Goal: Task Accomplishment & Management: Manage account settings

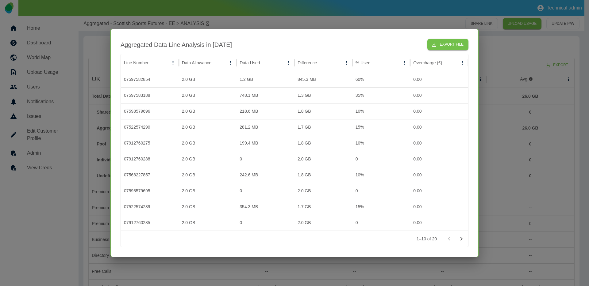
drag, startPoint x: 0, startPoint y: 0, endPoint x: 277, endPoint y: 25, distance: 277.6
click at [277, 25] on div at bounding box center [294, 143] width 589 height 286
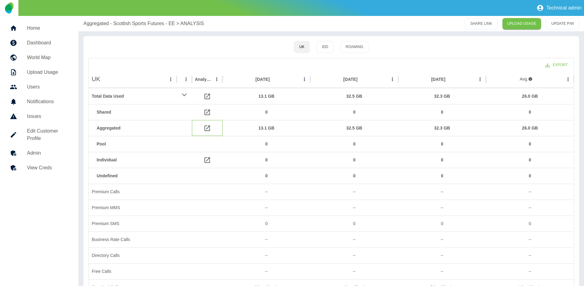
click at [206, 128] on icon at bounding box center [207, 129] width 6 height 6
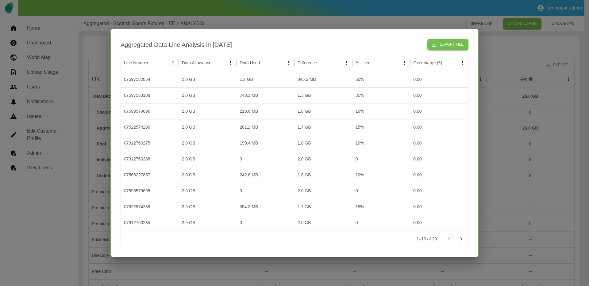
click at [463, 241] on icon "Go to next page" at bounding box center [460, 238] width 7 height 7
click at [446, 237] on icon "Go to previous page" at bounding box center [448, 238] width 7 height 7
click at [435, 45] on icon "button" at bounding box center [434, 45] width 4 height 4
click at [276, 22] on div at bounding box center [294, 143] width 589 height 286
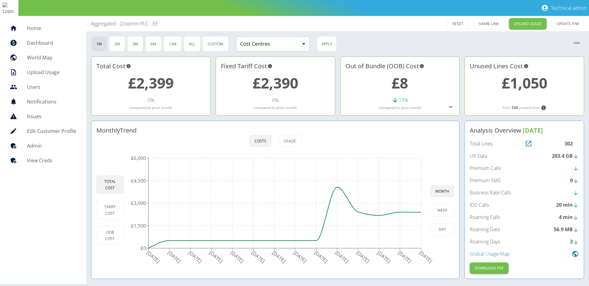
click at [567, 143] on div "302" at bounding box center [571, 143] width 14 height 7
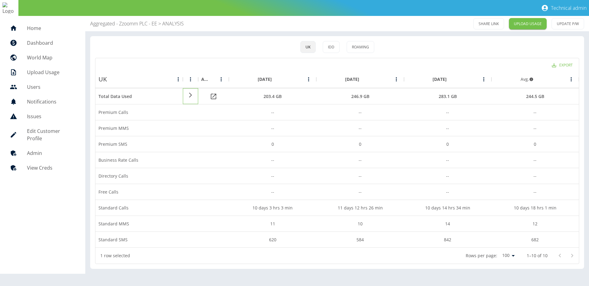
click at [191, 97] on icon at bounding box center [190, 95] width 7 height 6
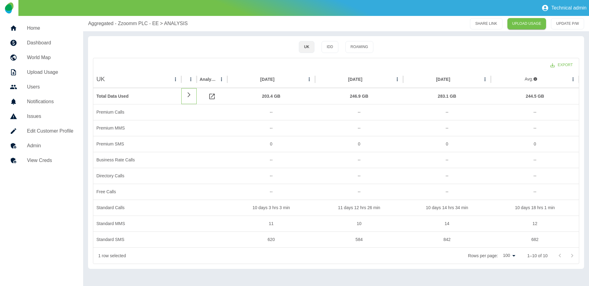
click at [189, 97] on icon at bounding box center [188, 95] width 7 height 6
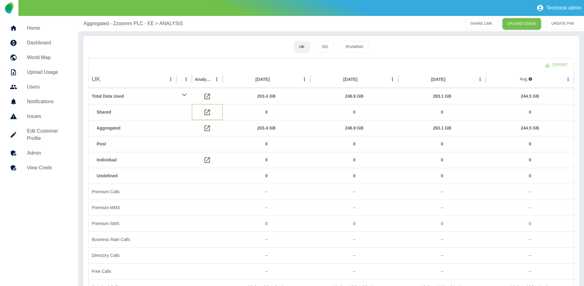
click at [208, 113] on icon at bounding box center [207, 112] width 7 height 7
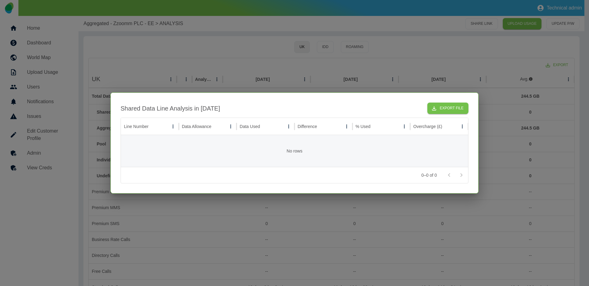
click at [244, 72] on div at bounding box center [294, 143] width 589 height 286
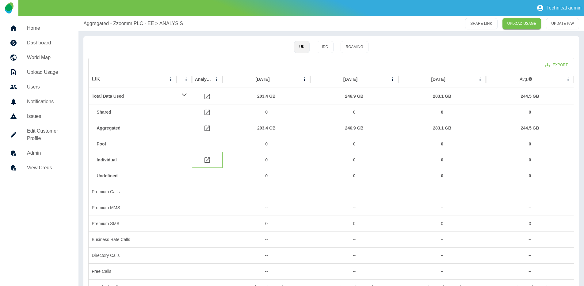
click at [207, 161] on icon at bounding box center [207, 161] width 6 height 6
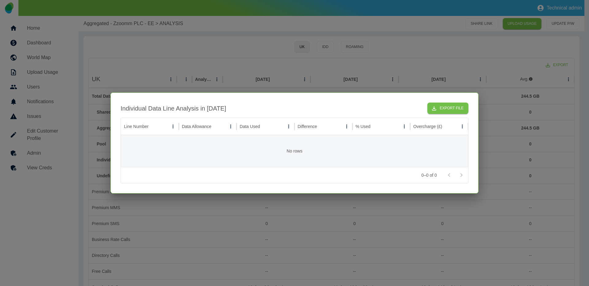
click at [266, 65] on div at bounding box center [294, 143] width 589 height 286
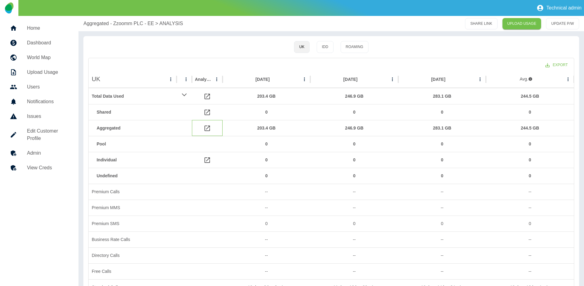
click at [206, 128] on icon at bounding box center [207, 128] width 7 height 7
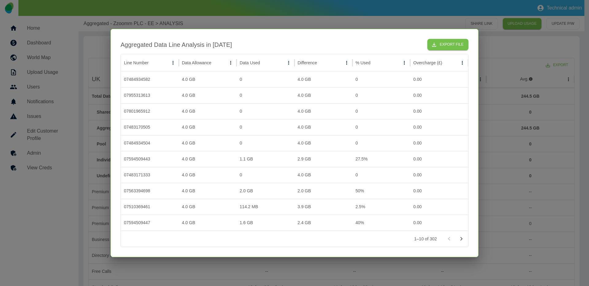
click at [460, 239] on icon "Go to next page" at bounding box center [460, 238] width 7 height 7
click at [459, 236] on icon "Go to next page" at bounding box center [460, 238] width 7 height 7
click at [446, 42] on button "Export File" at bounding box center [447, 44] width 41 height 11
click at [275, 30] on div "Aggregated Data Line Analysis in Jul 2025 Export File Line Number Data Allowanc…" at bounding box center [294, 143] width 368 height 229
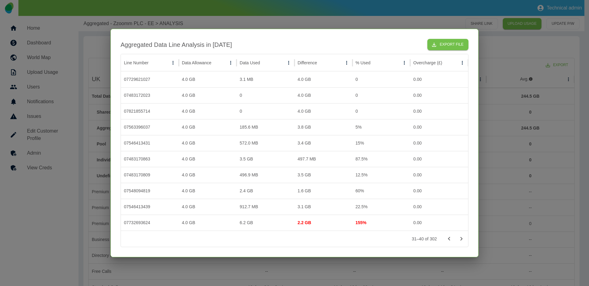
click at [361, 23] on div at bounding box center [294, 143] width 589 height 286
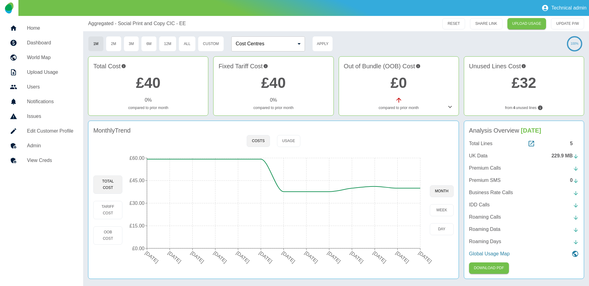
click at [568, 142] on div "Total Lines 5" at bounding box center [524, 143] width 110 height 7
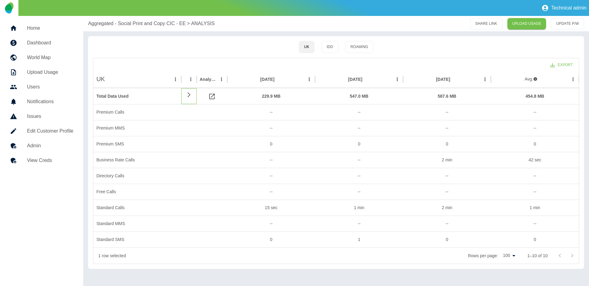
click at [190, 97] on icon at bounding box center [188, 95] width 7 height 6
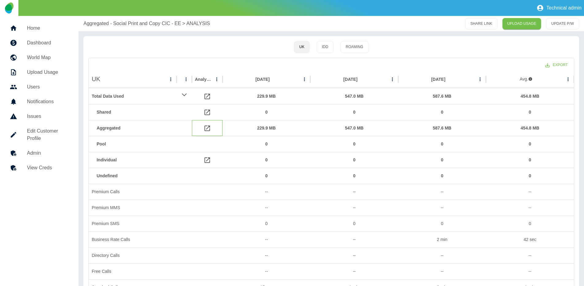
click at [206, 128] on icon at bounding box center [207, 128] width 7 height 7
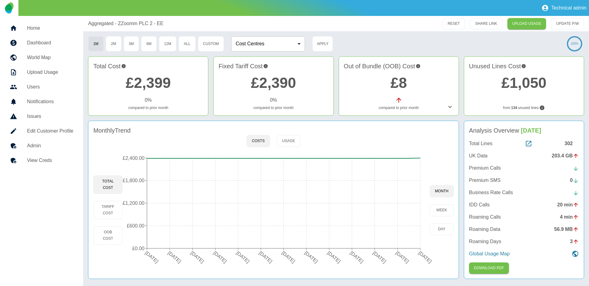
click at [574, 145] on div "302" at bounding box center [571, 143] width 14 height 7
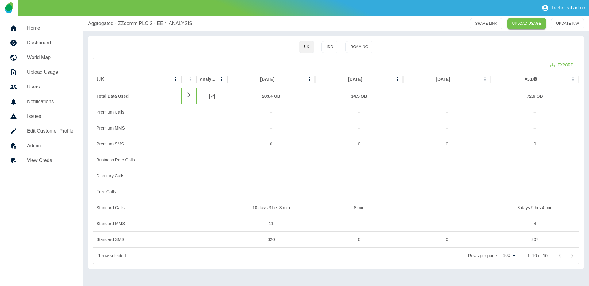
click at [187, 95] on icon at bounding box center [188, 95] width 7 height 6
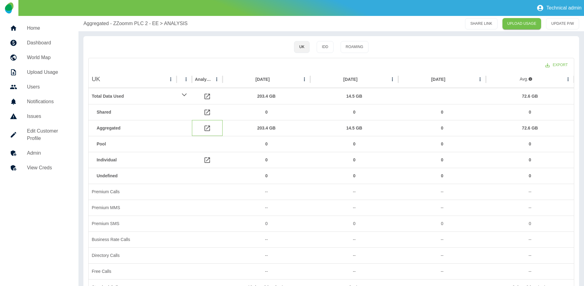
click at [209, 131] on icon at bounding box center [207, 129] width 6 height 6
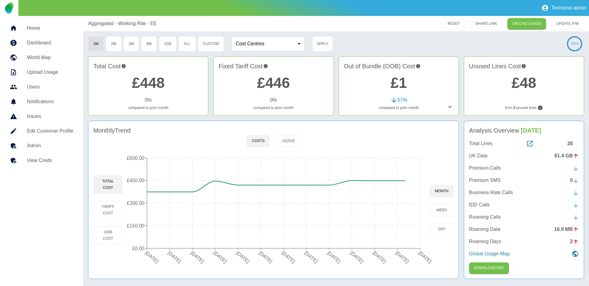
click at [570, 143] on div "28" at bounding box center [573, 143] width 12 height 7
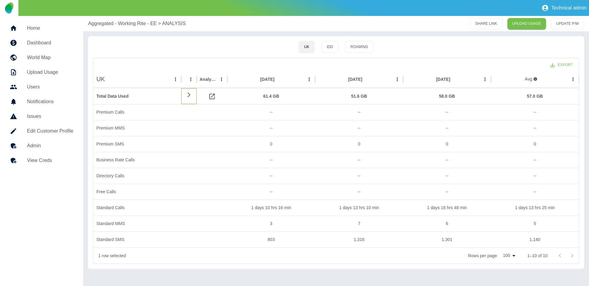
click at [189, 96] on icon at bounding box center [188, 95] width 7 height 6
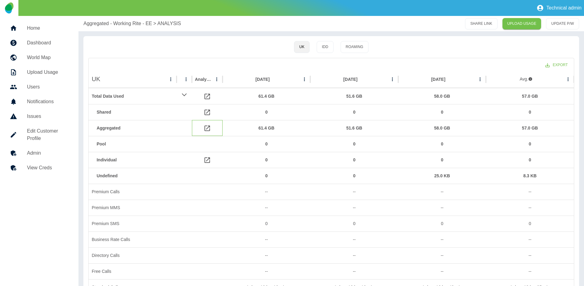
click at [209, 129] on icon at bounding box center [207, 128] width 7 height 7
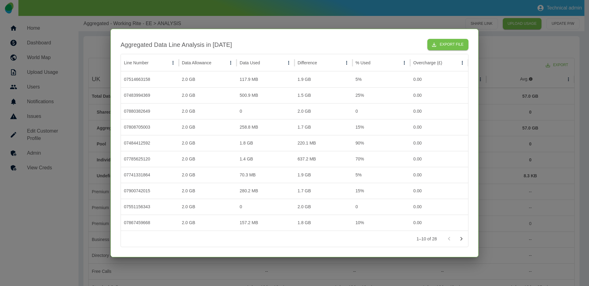
click at [224, 26] on div at bounding box center [294, 143] width 589 height 286
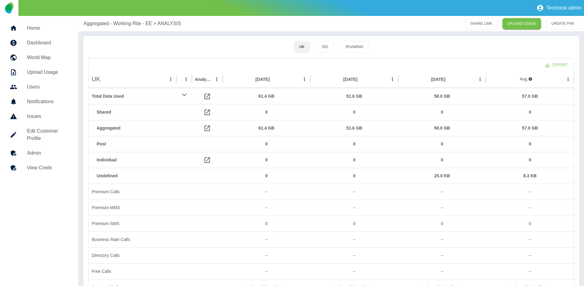
drag, startPoint x: 55, startPoint y: 46, endPoint x: 212, endPoint y: 6, distance: 162.2
click at [55, 46] on h5 "Dashboard" at bounding box center [48, 42] width 42 height 7
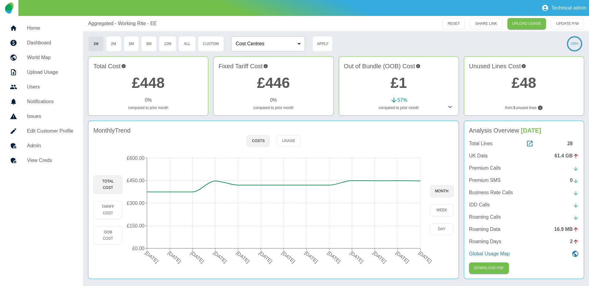
click at [53, 131] on h5 "Edit Customer Profile" at bounding box center [50, 131] width 46 height 7
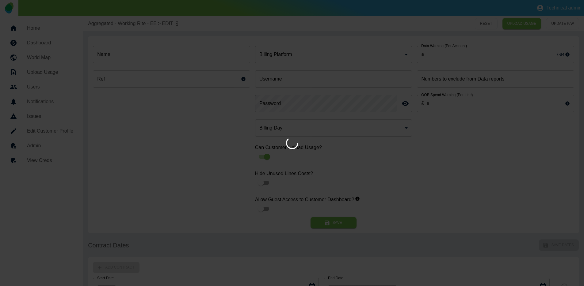
type input "*"
type input "**********"
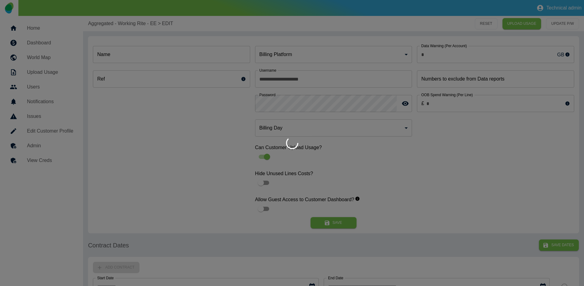
type input "**********"
type input "*"
type input "*********"
type input "*"
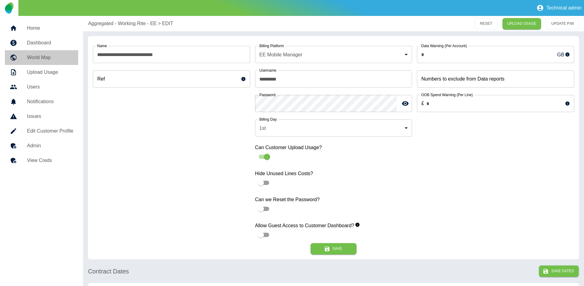
click at [47, 52] on link "World Map" at bounding box center [41, 57] width 73 height 15
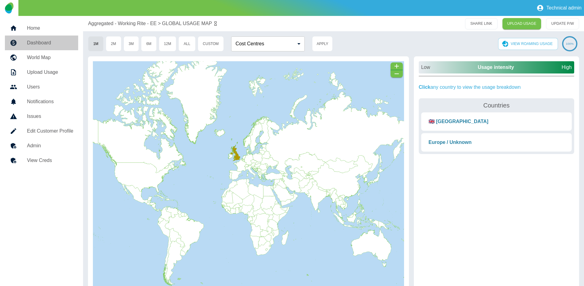
click at [45, 44] on h5 "Dashboard" at bounding box center [50, 42] width 46 height 7
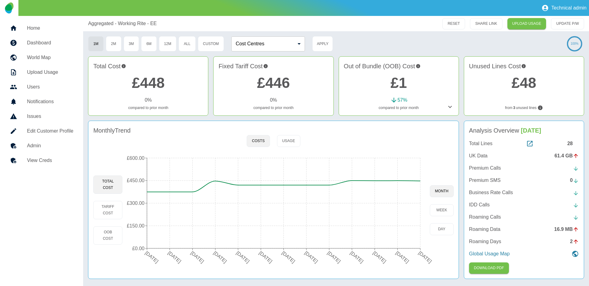
click at [372, 35] on div "Aggregated - Working Rite - EE RESET SHARE LINK UPLOAD USAGE UPDATE P/W 1M 2M 3…" at bounding box center [336, 151] width 506 height 270
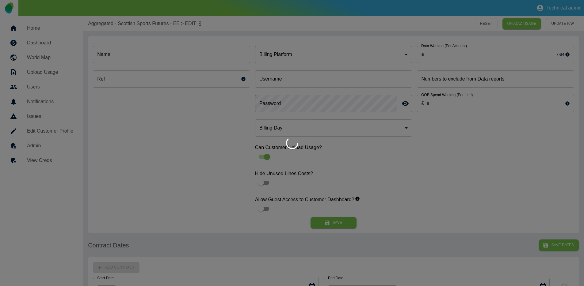
type input "*"
type input "**********"
type input "*"
type input "*********"
type input "*"
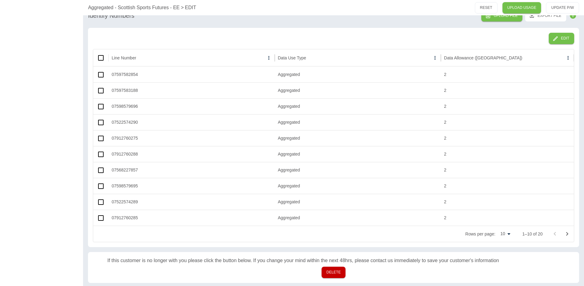
scroll to position [325, 0]
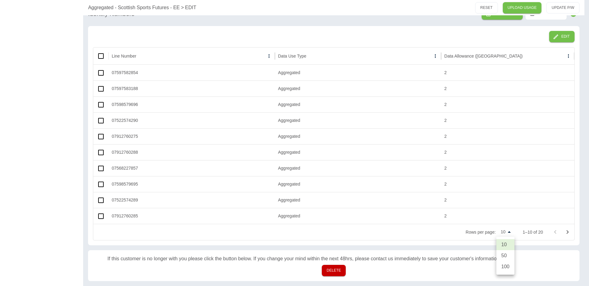
click at [502, 258] on li "50" at bounding box center [505, 255] width 18 height 11
type input "**"
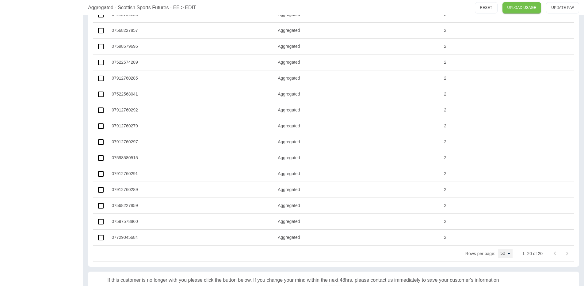
scroll to position [484, 0]
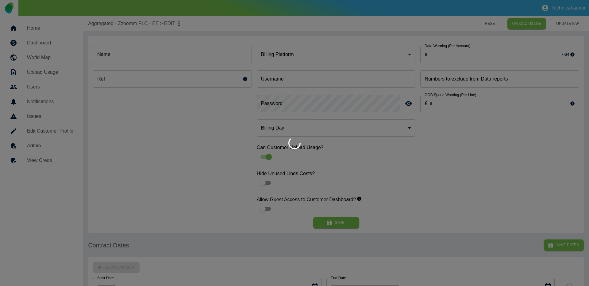
type input "*"
type input "**********"
type input "*"
type input "*********"
type input "*"
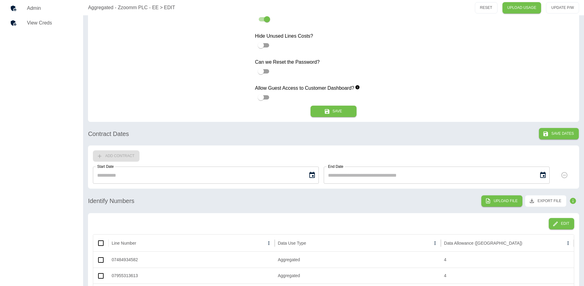
scroll to position [293, 0]
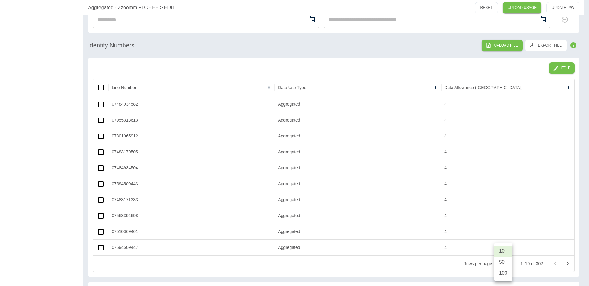
click at [501, 270] on li "100" at bounding box center [503, 273] width 18 height 11
type input "***"
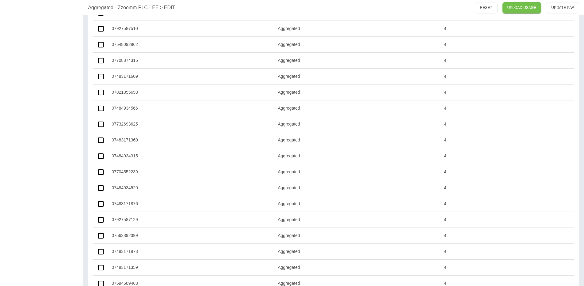
scroll to position [1390, 0]
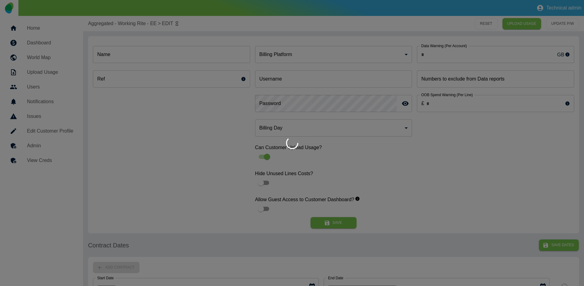
type input "*"
type input "**********"
type input "*"
type input "*********"
type input "*"
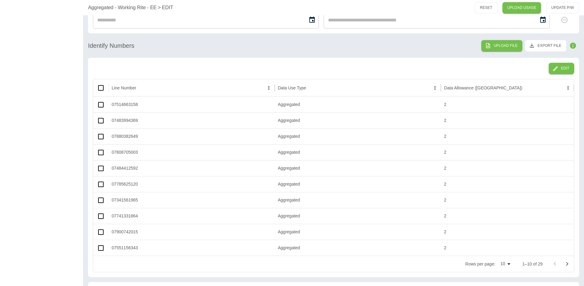
scroll to position [293, 0]
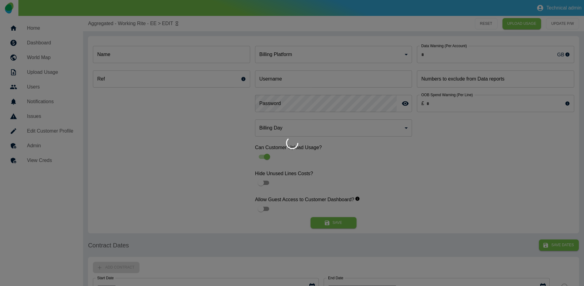
type input "*"
type input "**********"
type input "*"
type input "*********"
type input "*"
